Goal: Transaction & Acquisition: Purchase product/service

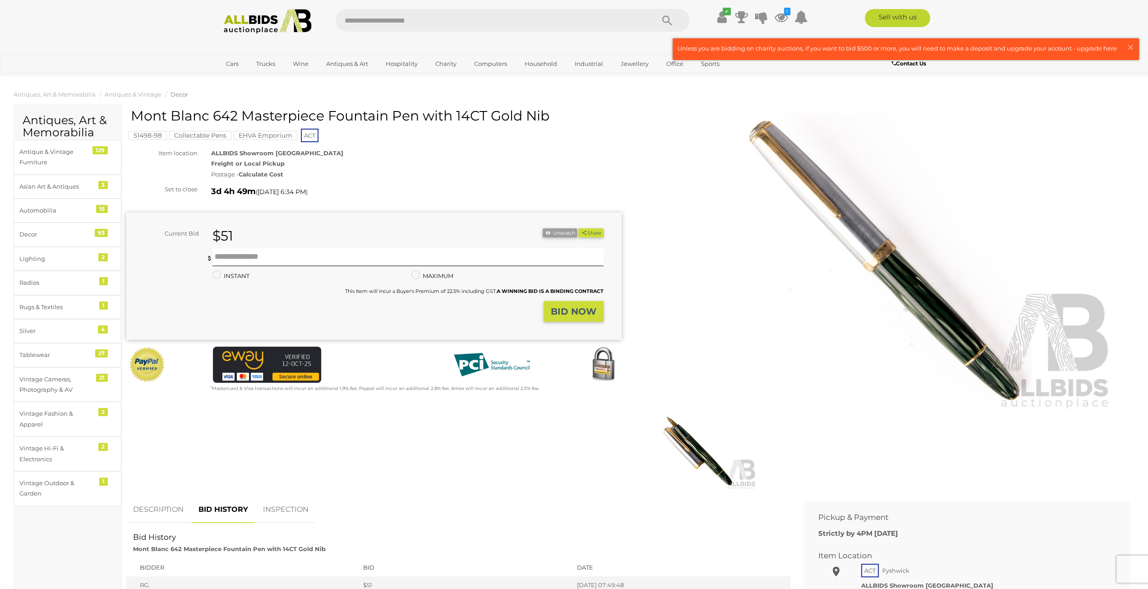
click at [702, 445] on img at bounding box center [696, 451] width 119 height 77
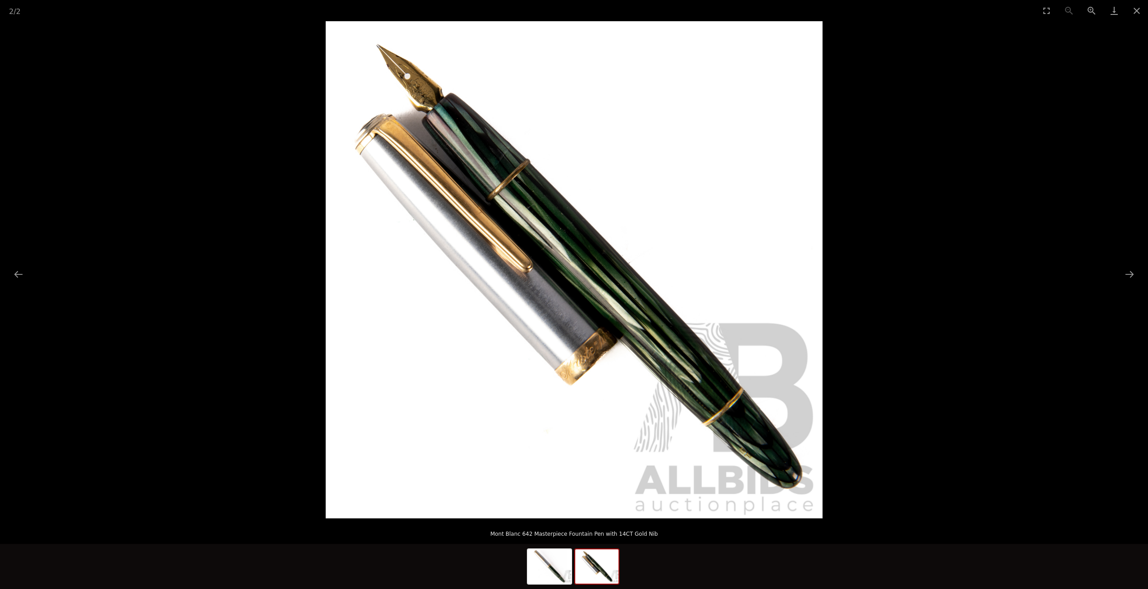
click at [968, 93] on picture at bounding box center [574, 269] width 1148 height 497
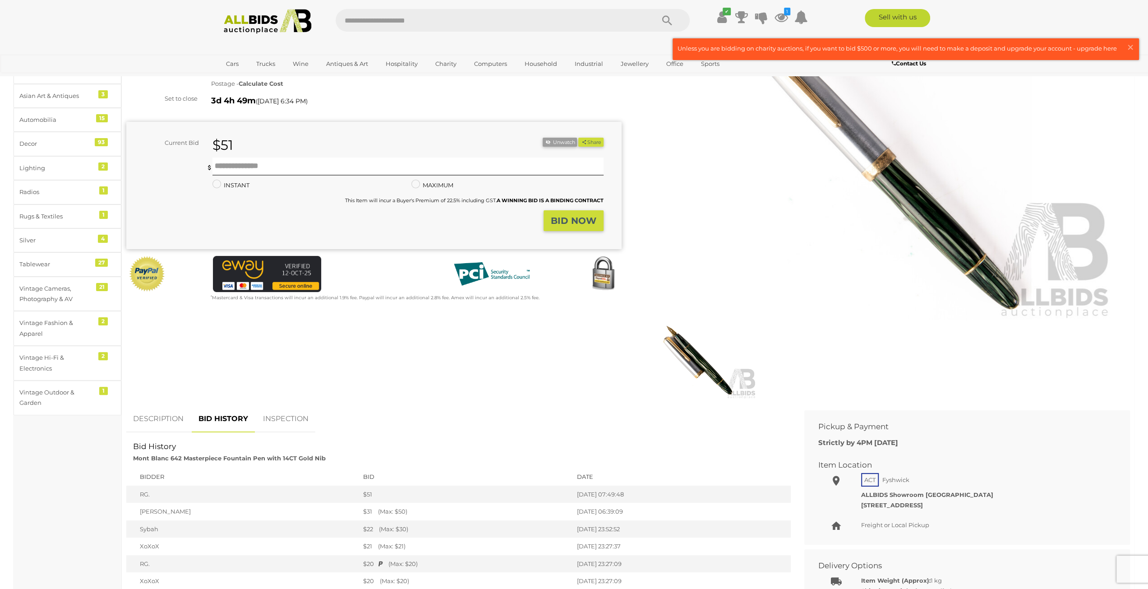
scroll to position [90, 0]
click at [497, 164] on input "text" at bounding box center [407, 167] width 391 height 18
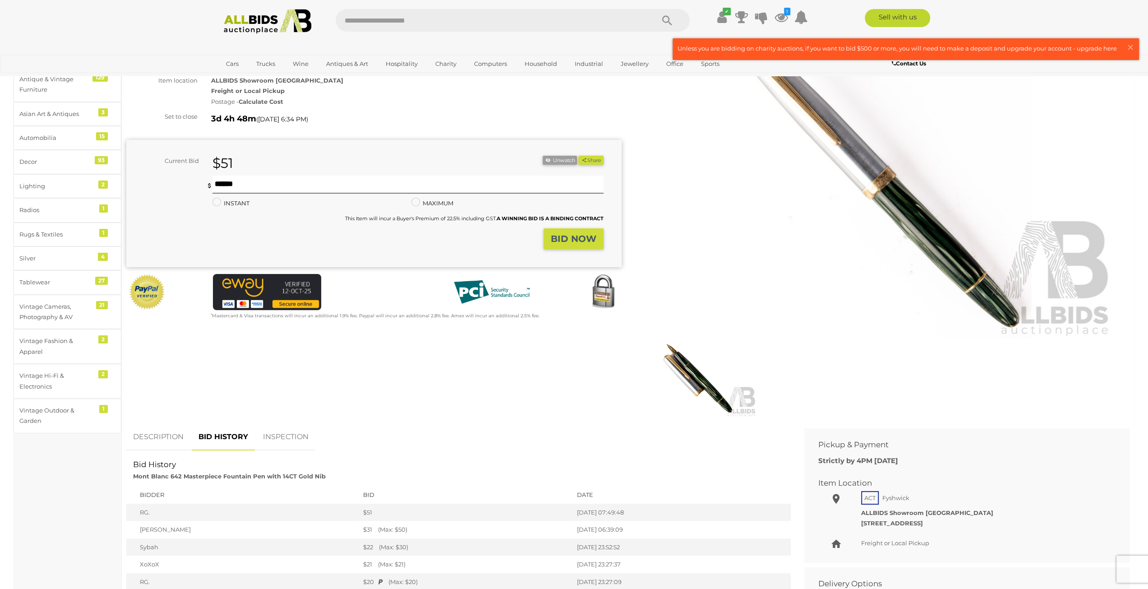
scroll to position [0, 0]
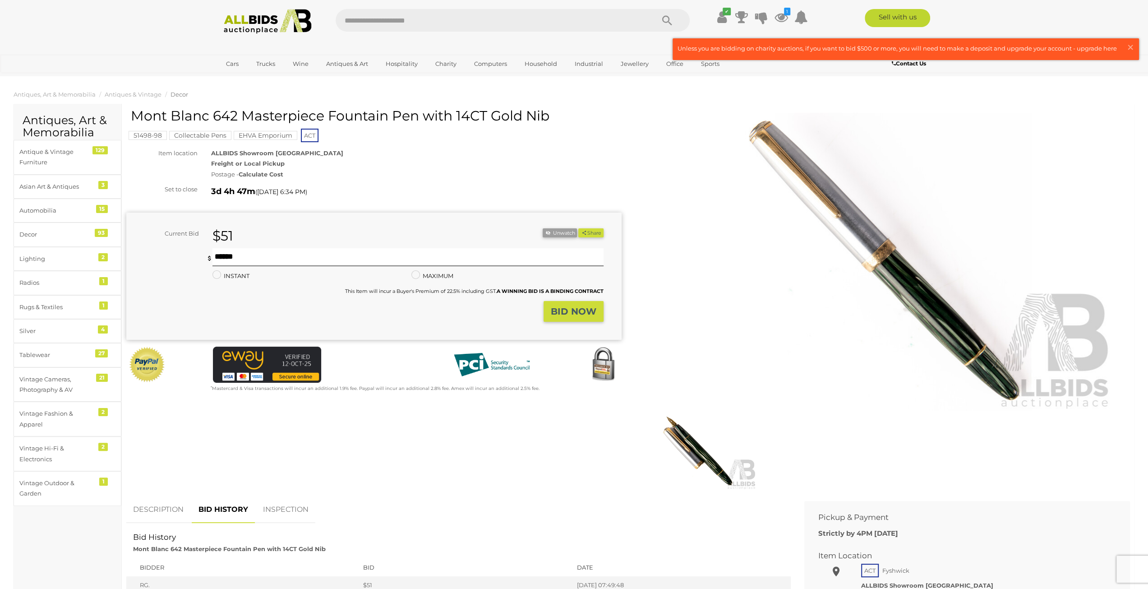
drag, startPoint x: 136, startPoint y: 118, endPoint x: 235, endPoint y: 111, distance: 98.5
click at [235, 111] on h1 "Mont Blanc 642 Masterpiece Fountain Pen with 14CT Gold Nib" at bounding box center [375, 115] width 489 height 15
copy h1 "Mont Blanc 642"
drag, startPoint x: 268, startPoint y: 254, endPoint x: 203, endPoint y: 250, distance: 66.0
click at [203, 250] on div "You are not the highest bidder, please place a higher bid. *** Min $53 *** Mini…" at bounding box center [364, 274] width 477 height 53
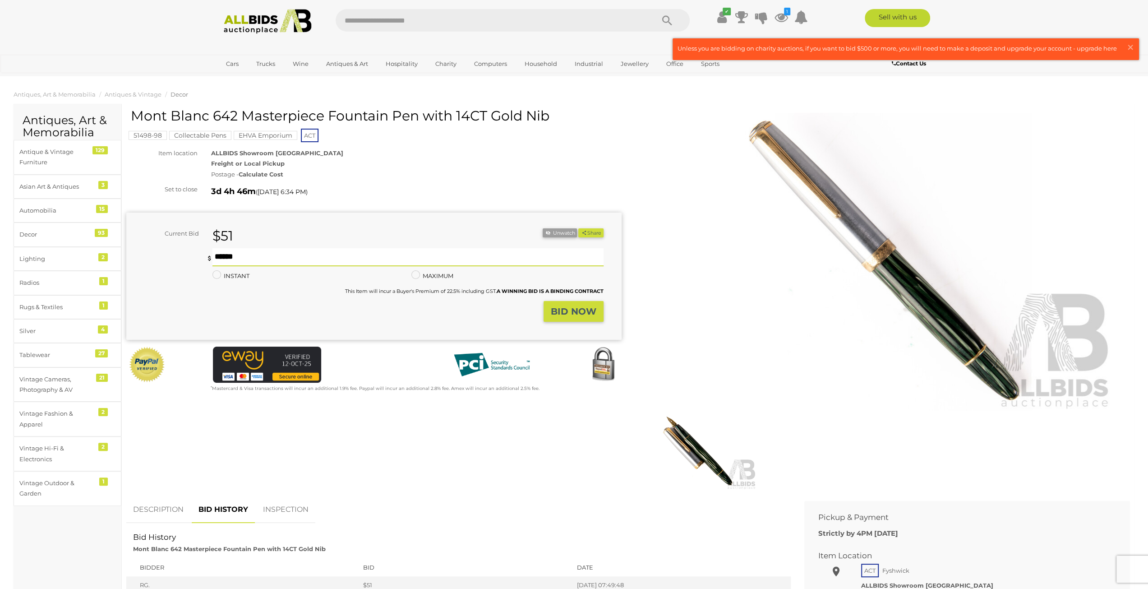
type input "**"
click at [562, 316] on strong "BID NOW" at bounding box center [574, 311] width 46 height 11
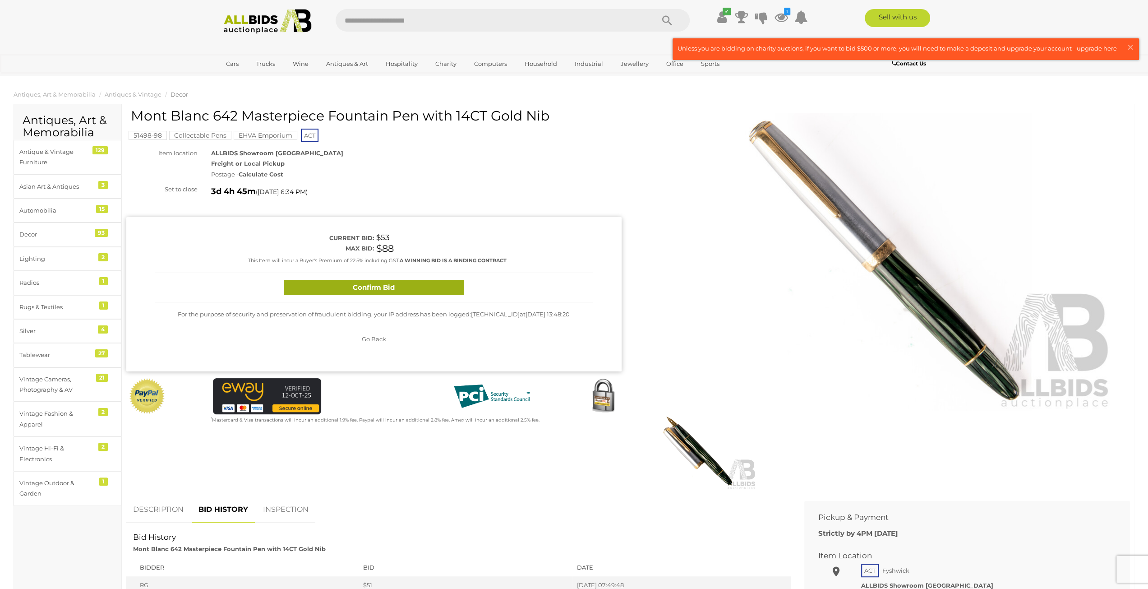
click at [452, 287] on button "Confirm Bid" at bounding box center [374, 288] width 180 height 16
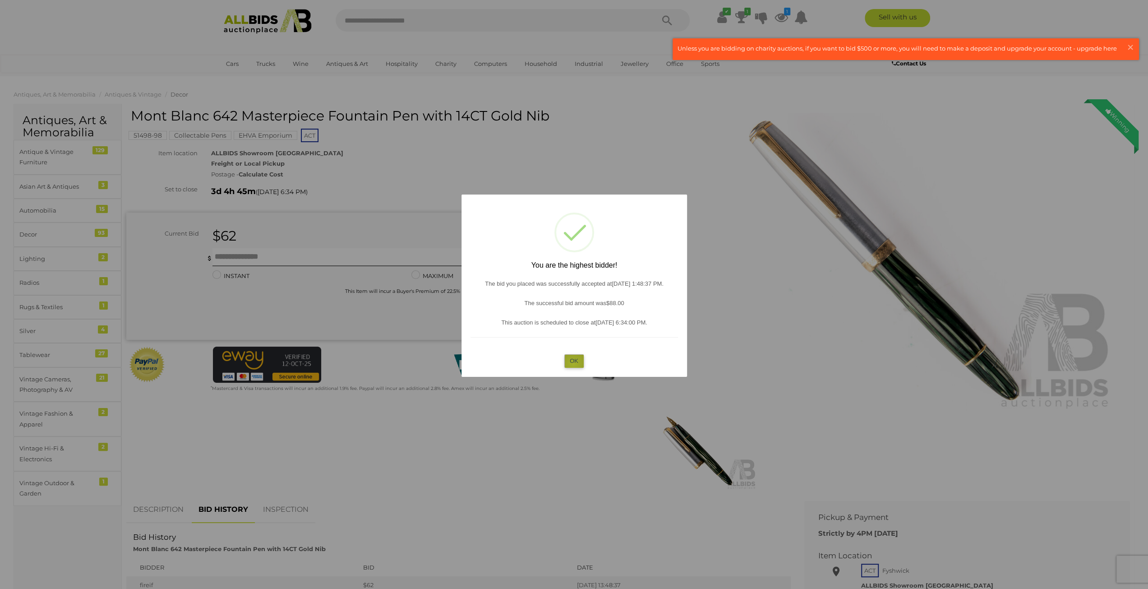
click at [573, 363] on button "OK" at bounding box center [573, 360] width 19 height 13
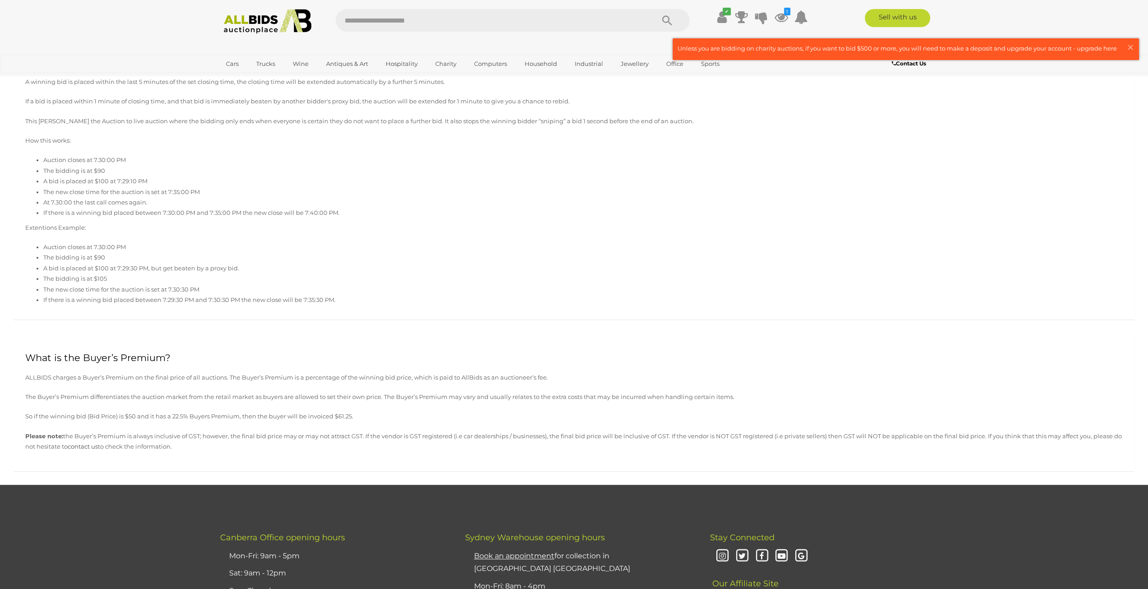
scroll to position [722, 0]
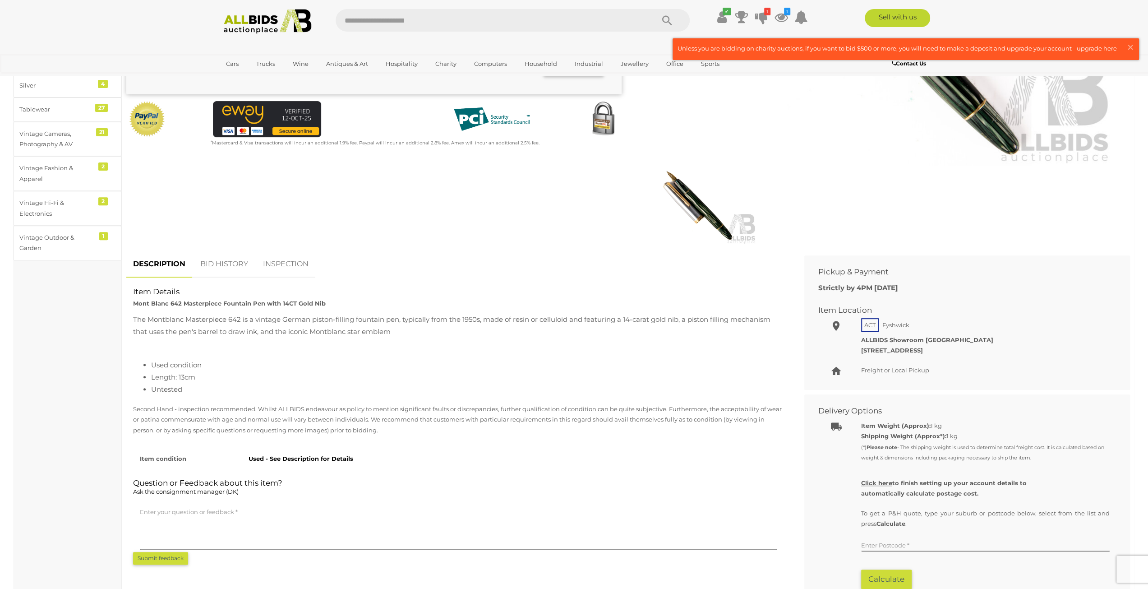
scroll to position [90, 0]
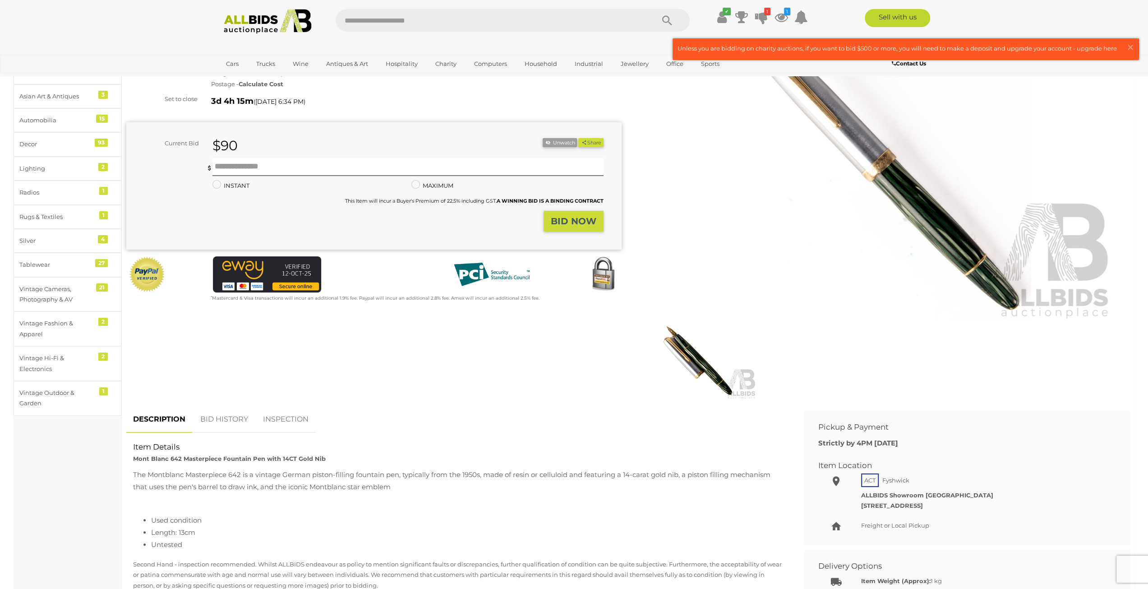
click at [237, 418] on link "BID HISTORY" at bounding box center [224, 419] width 61 height 27
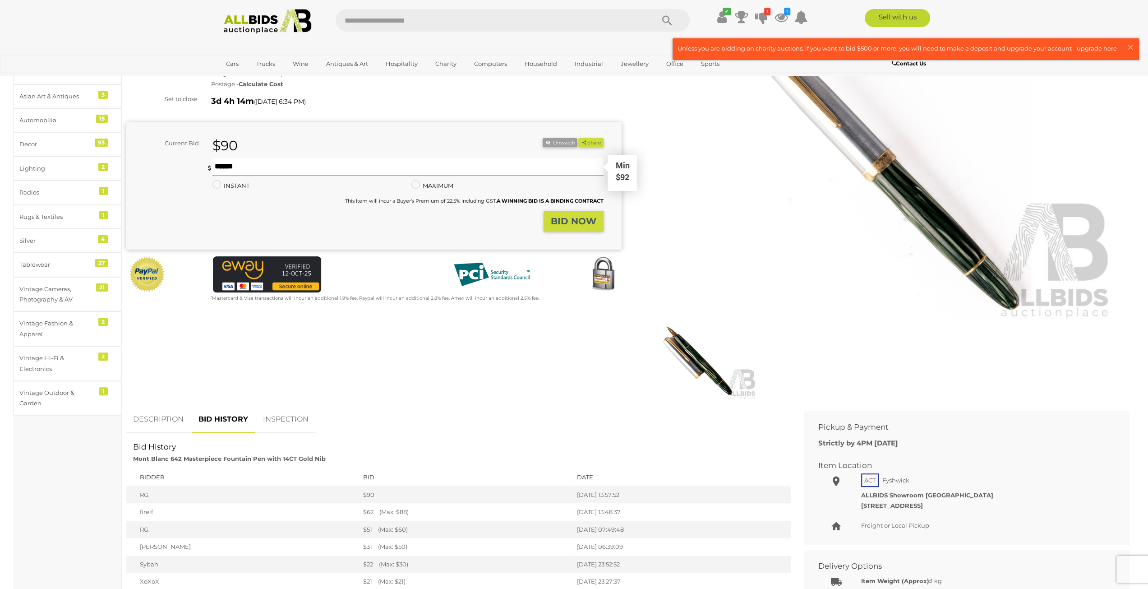
click at [440, 159] on input "text" at bounding box center [407, 167] width 391 height 18
type input "***"
click at [570, 225] on strong "BID NOW" at bounding box center [574, 221] width 46 height 11
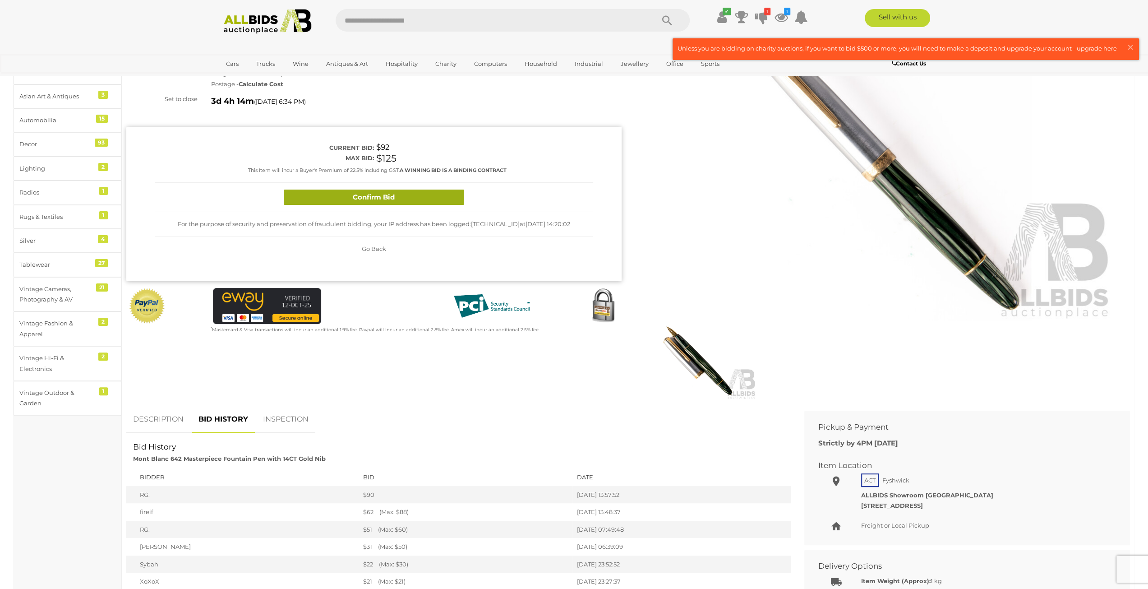
click at [333, 201] on button "Confirm Bid" at bounding box center [374, 197] width 180 height 16
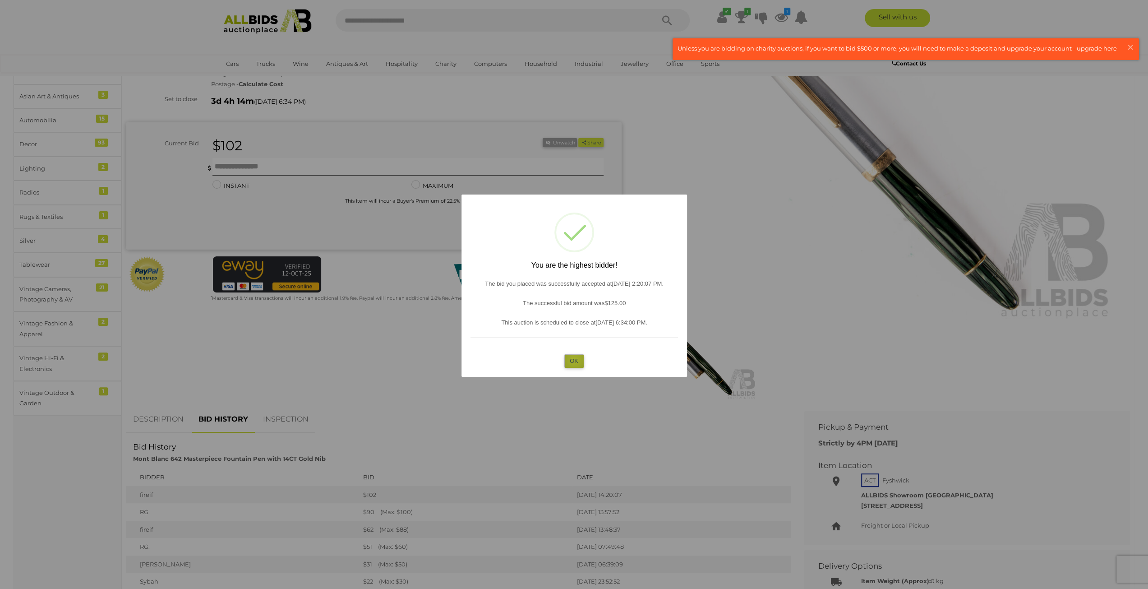
click at [574, 360] on button "OK" at bounding box center [573, 360] width 19 height 13
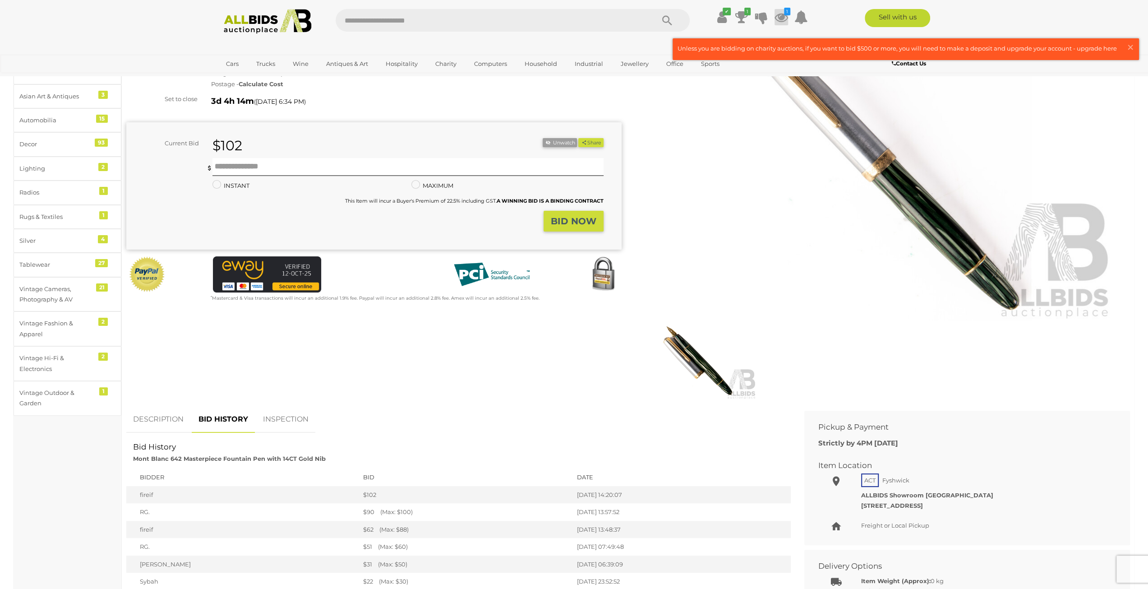
click at [783, 20] on icon at bounding box center [782, 17] width 14 height 16
click at [712, 193] on link "View All" at bounding box center [720, 191] width 134 height 16
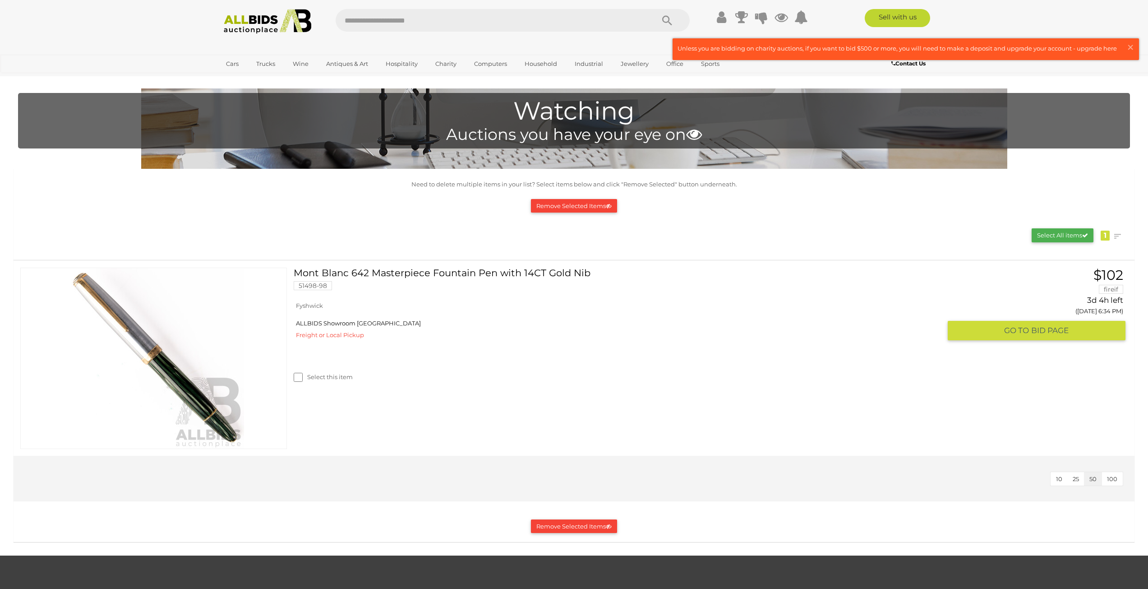
scroll to position [213, 0]
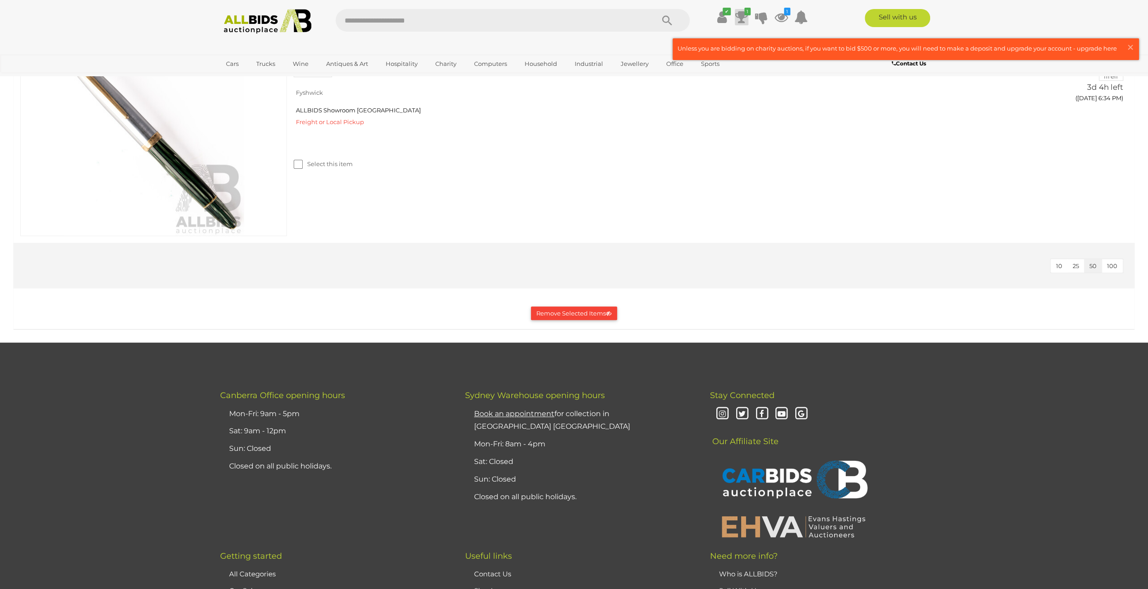
click at [742, 20] on icon at bounding box center [741, 17] width 13 height 16
click at [707, 192] on link "View All" at bounding box center [680, 191] width 134 height 16
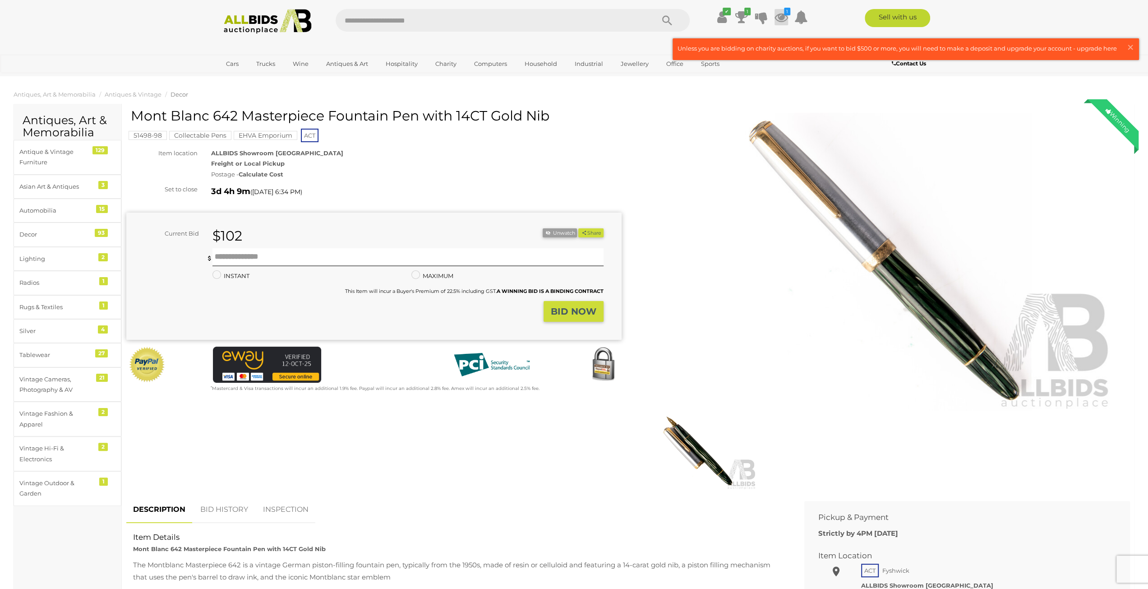
click at [782, 18] on icon at bounding box center [782, 17] width 14 height 16
click at [745, 11] on icon "1" at bounding box center [747, 12] width 6 height 8
click at [719, 10] on icon at bounding box center [721, 17] width 9 height 16
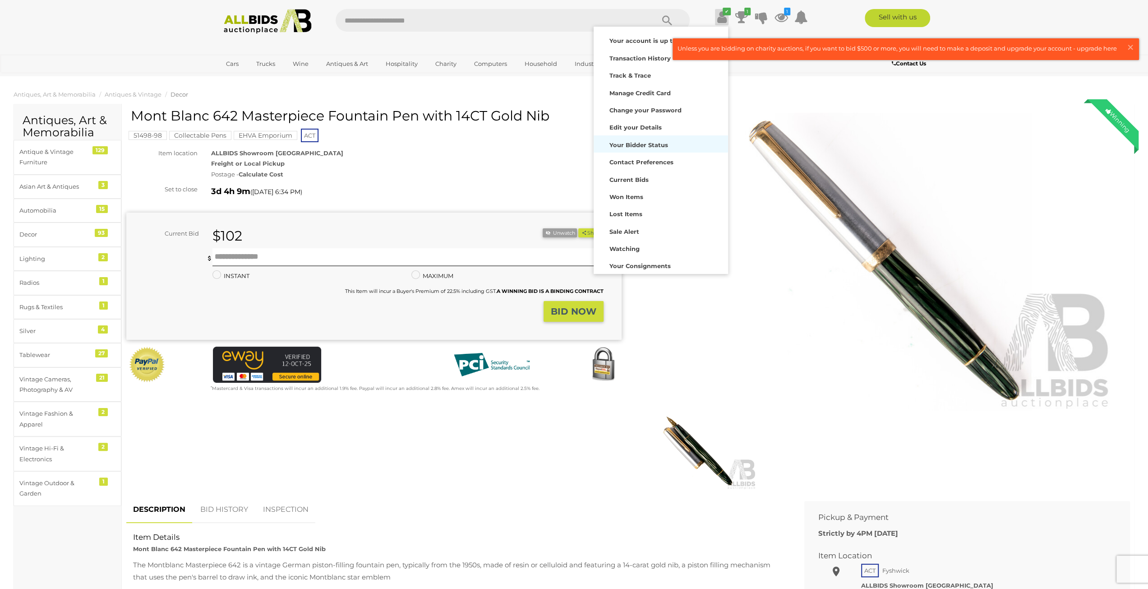
click at [664, 145] on strong "Your Bidder Status" at bounding box center [638, 144] width 59 height 7
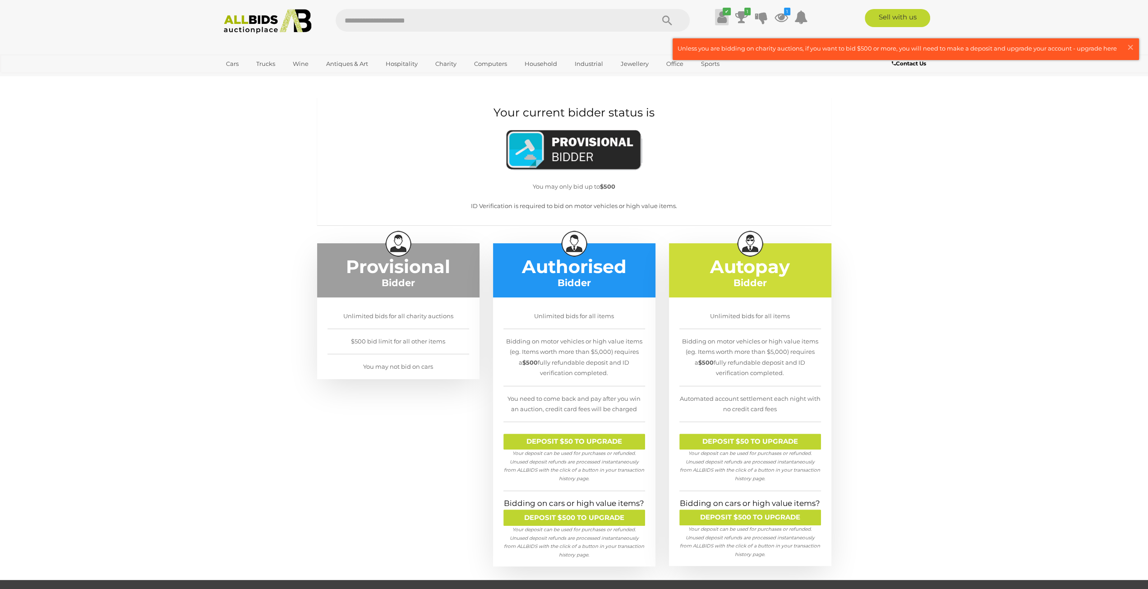
click at [721, 17] on icon at bounding box center [721, 17] width 9 height 16
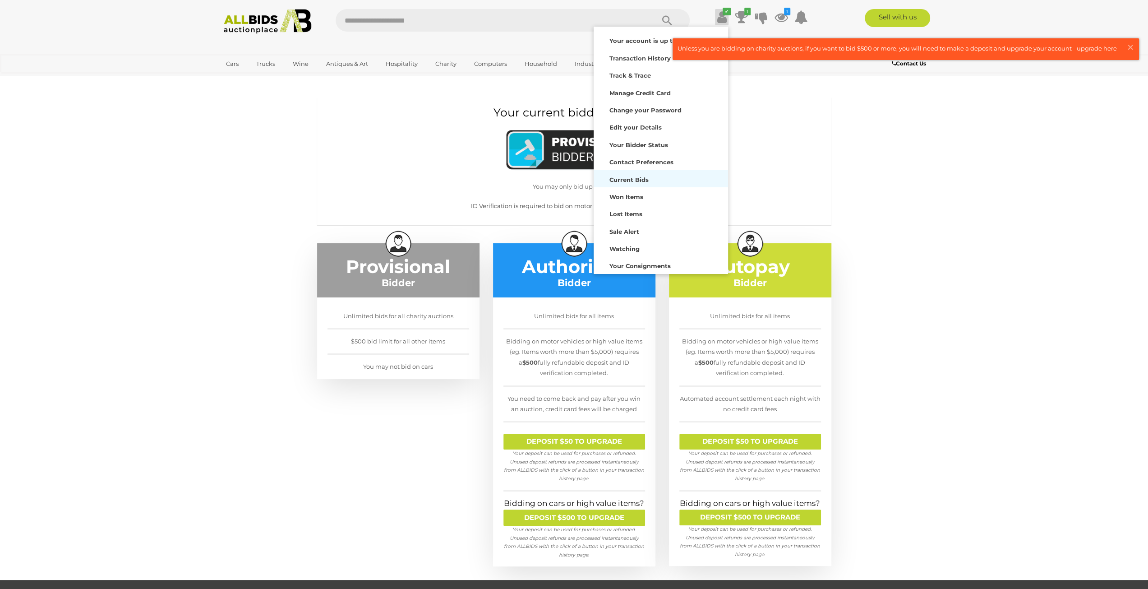
click at [633, 180] on strong "Current Bids" at bounding box center [628, 179] width 39 height 7
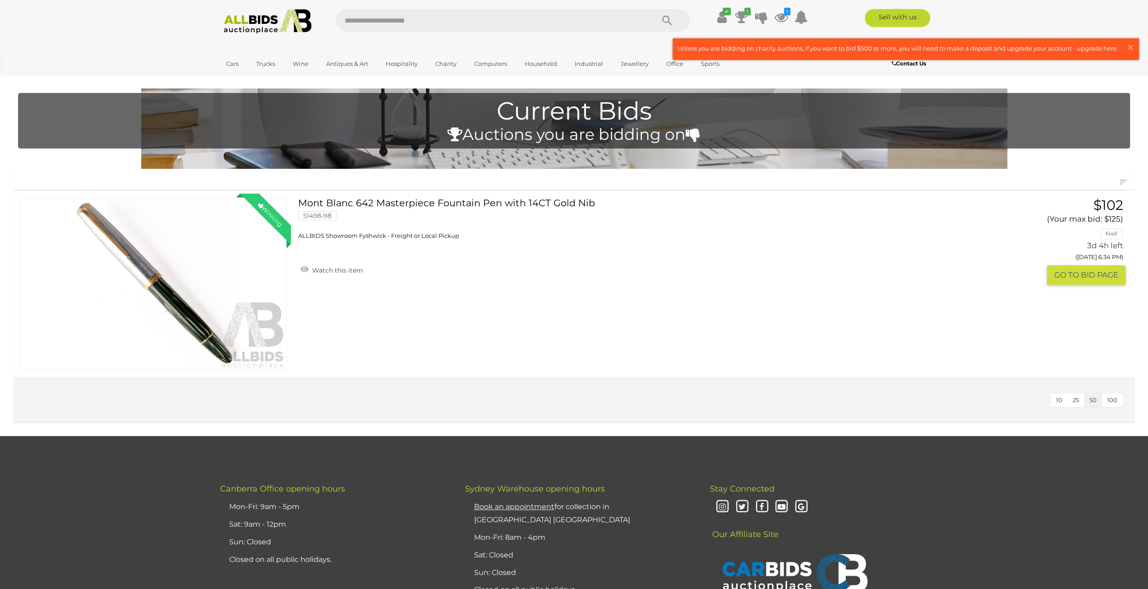
click at [512, 201] on link "Mont Blanc 642 Masterpiece Fountain Pen with 14CT Gold Nib 51498-98 ALLBIDS Sho…" at bounding box center [623, 219] width 636 height 42
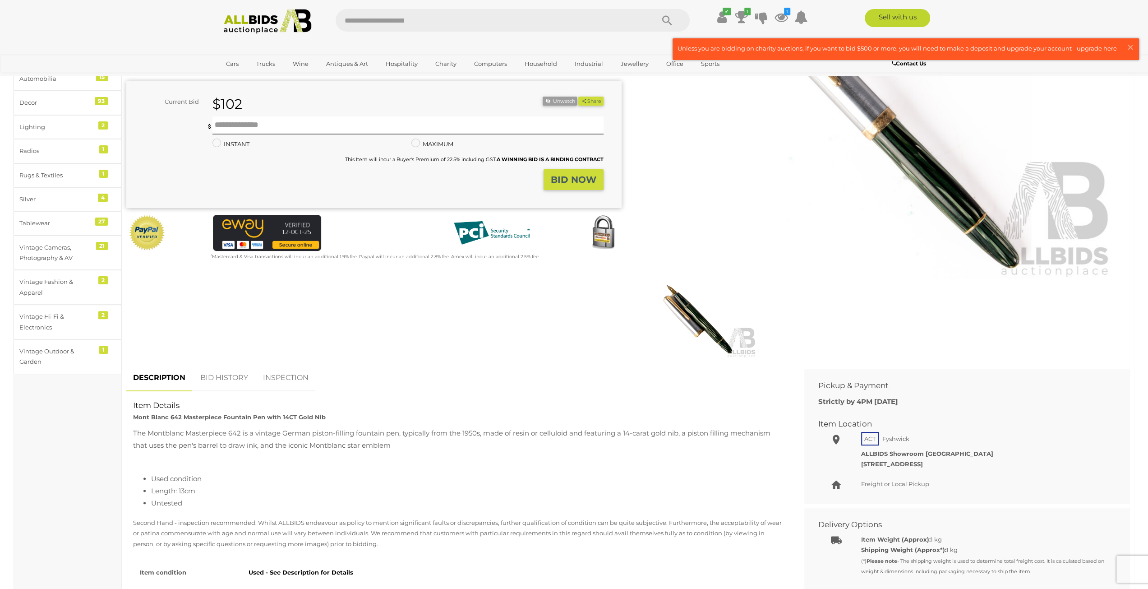
scroll to position [180, 0]
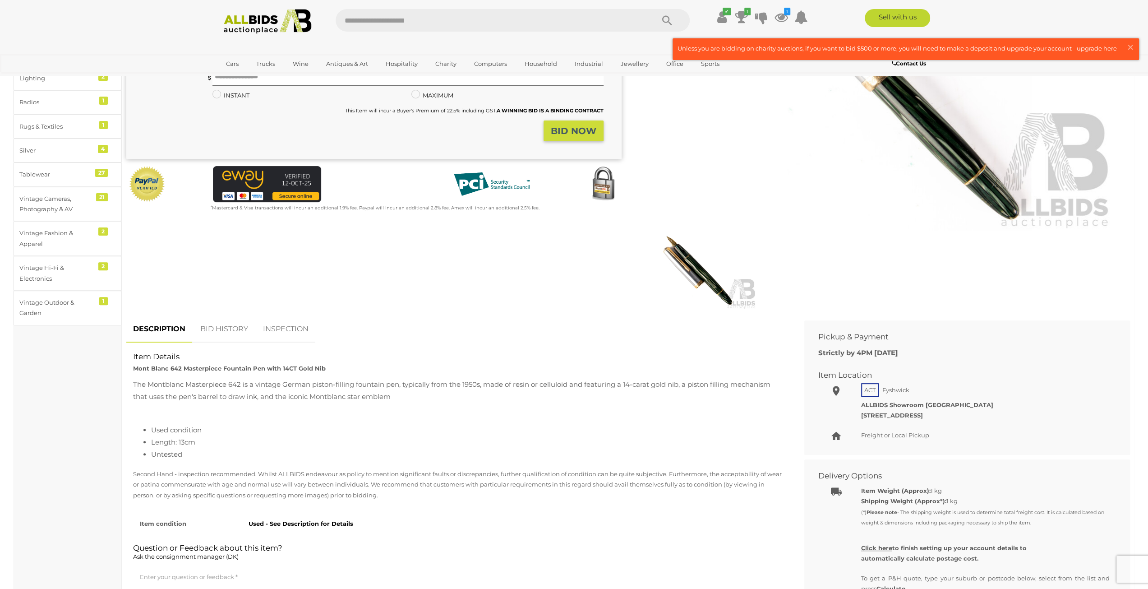
click at [233, 331] on link "BID HISTORY" at bounding box center [224, 329] width 61 height 27
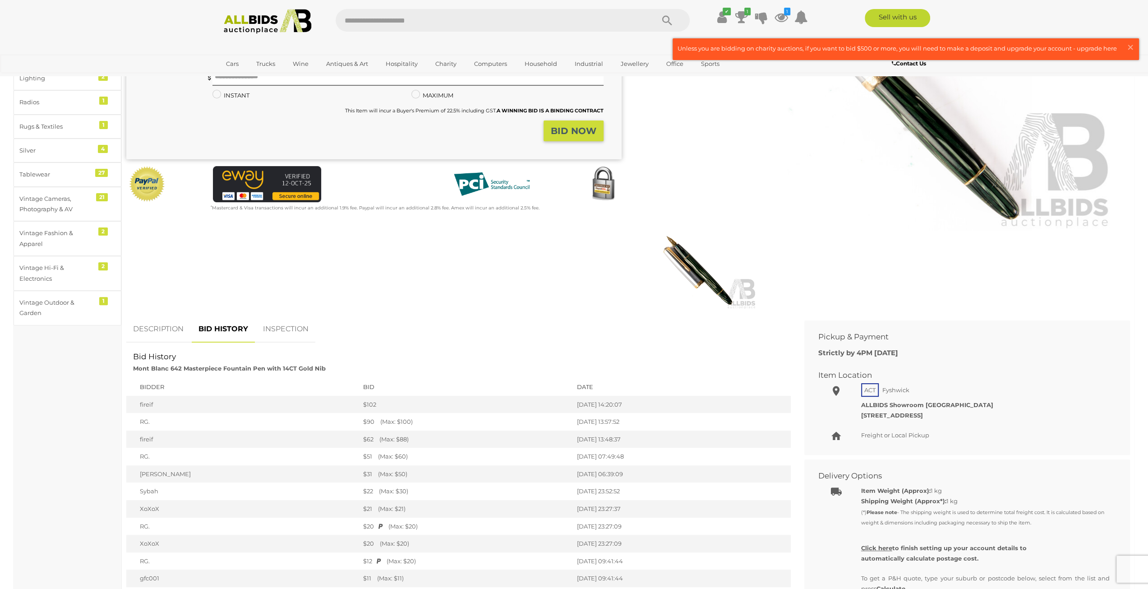
click at [285, 325] on link "INSPECTION" at bounding box center [285, 329] width 59 height 27
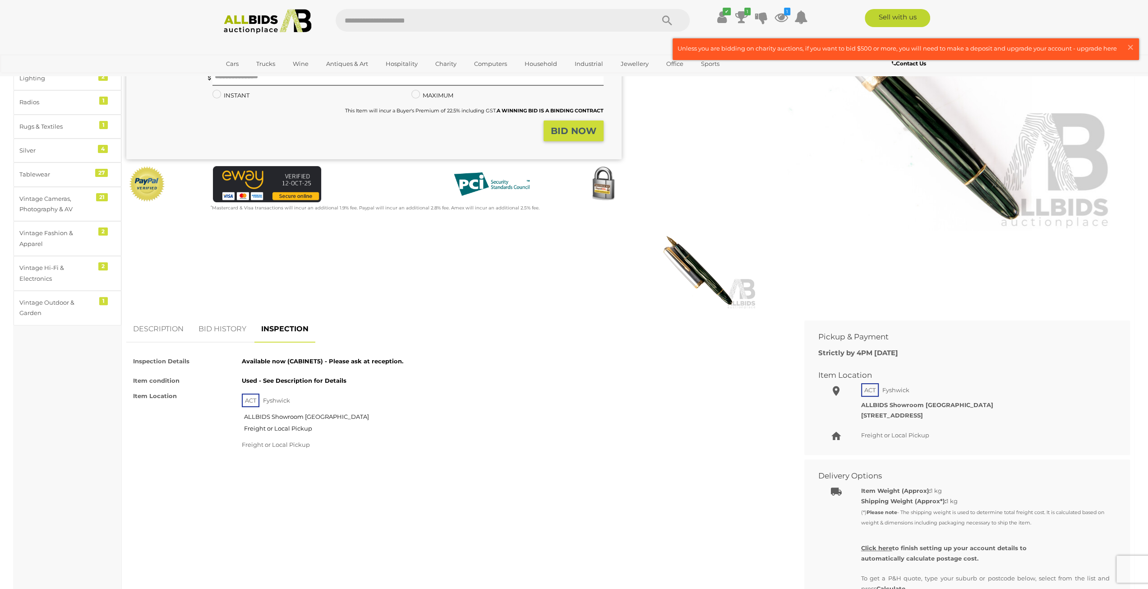
click at [210, 329] on link "BID HISTORY" at bounding box center [222, 329] width 61 height 27
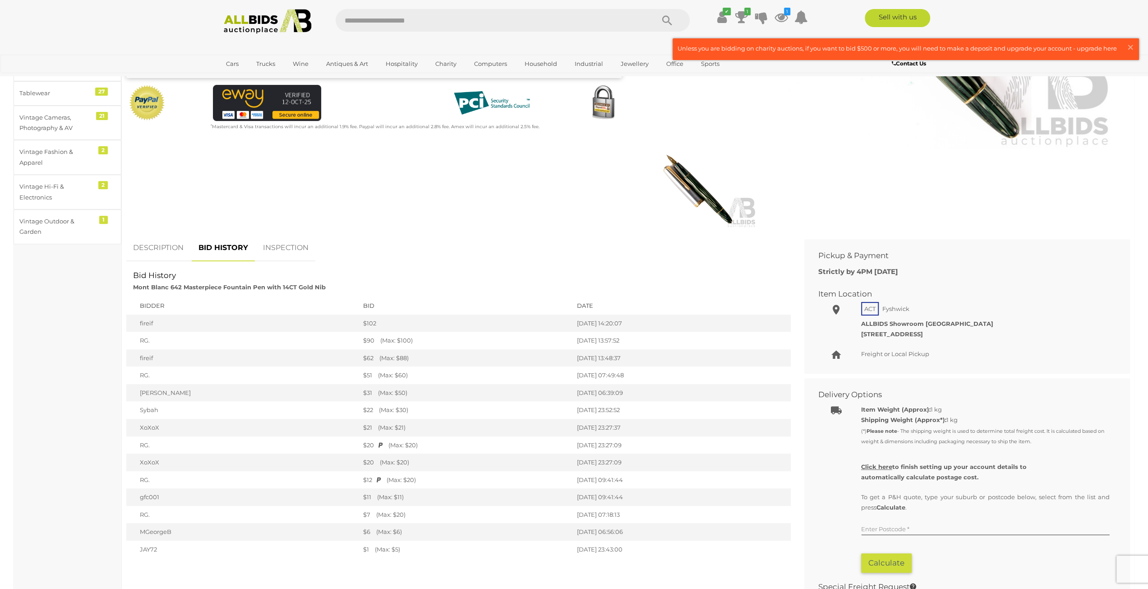
scroll to position [271, 0]
